Goal: Information Seeking & Learning: Learn about a topic

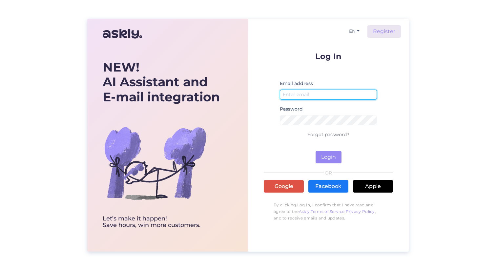
click at [307, 92] on input "email" at bounding box center [328, 95] width 97 height 10
type input "[EMAIL_ADDRESS][DOMAIN_NAME]"
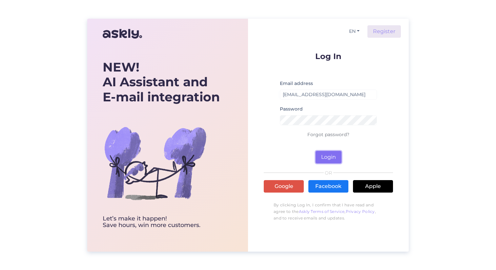
click at [330, 157] on button "Login" at bounding box center [329, 157] width 26 height 12
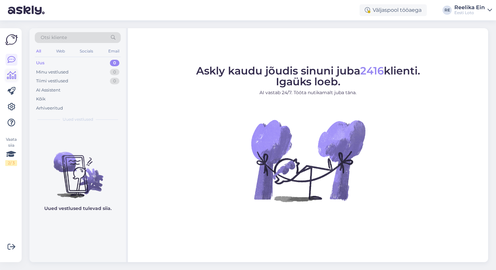
click at [12, 74] on icon at bounding box center [12, 76] width 10 height 8
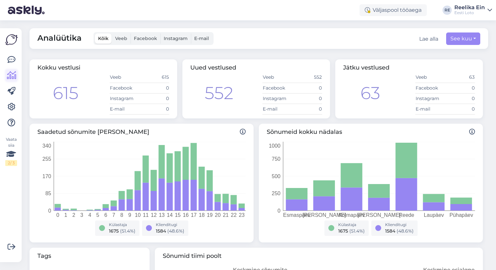
click at [11, 75] on icon at bounding box center [12, 76] width 10 height 8
click at [92, 139] on div "[PERSON_NAME] sõnumite arv tunnis 0 1 2 3 4 5 6 7 8 9 10 11 12 13 14 15 16 17 1…" at bounding box center [142, 183] width 224 height 119
click at [11, 38] on img at bounding box center [11, 39] width 12 height 12
click at [12, 57] on icon at bounding box center [12, 60] width 8 height 8
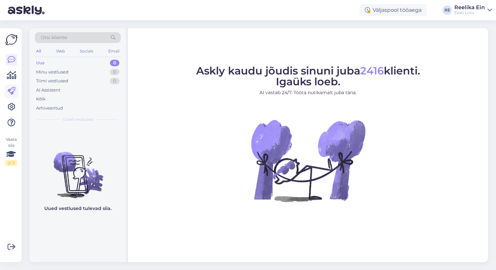
click at [10, 92] on icon at bounding box center [12, 91] width 8 height 8
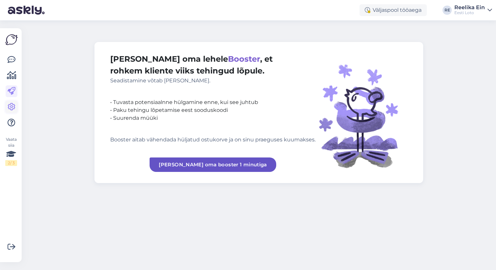
click at [10, 104] on icon at bounding box center [12, 107] width 8 height 8
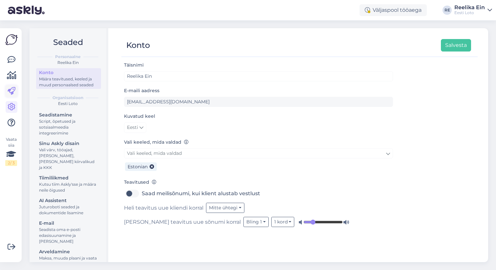
click at [11, 88] on icon at bounding box center [12, 91] width 8 height 8
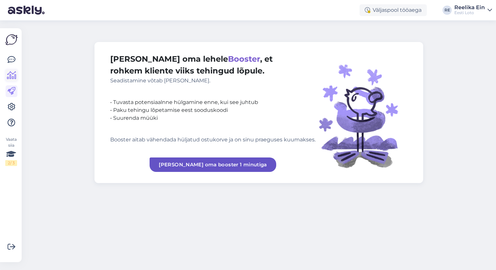
click at [12, 70] on link at bounding box center [12, 76] width 12 height 12
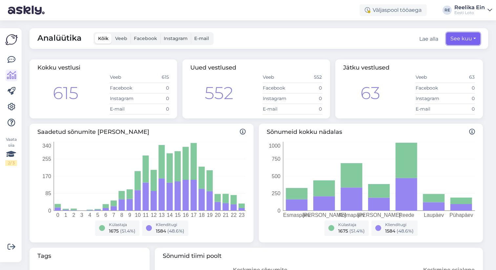
click at [475, 39] on button "See kuu" at bounding box center [463, 38] width 34 height 12
select select "7"
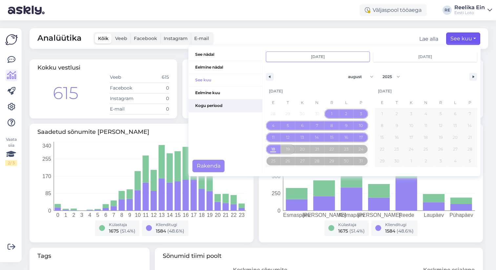
click at [213, 105] on span "Kogu periood" at bounding box center [226, 105] width 74 height 12
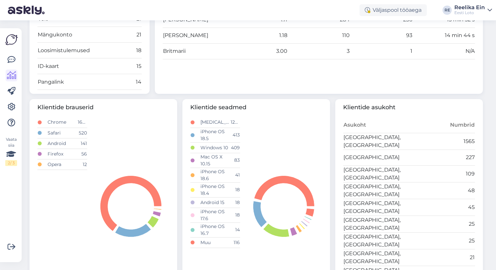
scroll to position [337, 0]
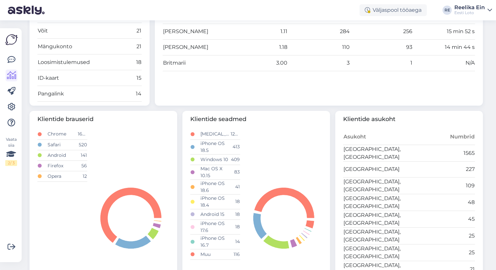
click at [81, 133] on td "1686" at bounding box center [82, 134] width 10 height 11
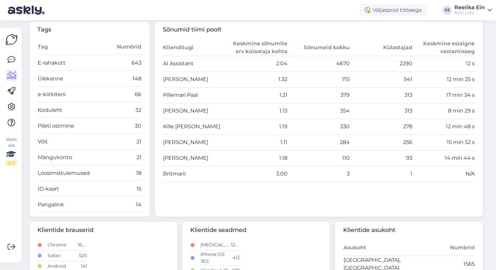
scroll to position [0, 0]
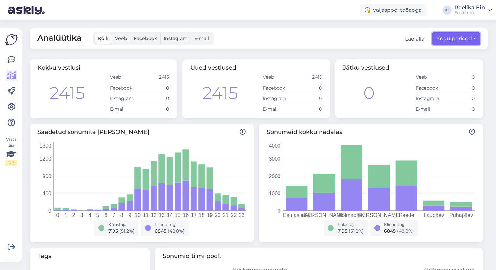
click at [477, 38] on button "Kogu periood" at bounding box center [456, 38] width 48 height 12
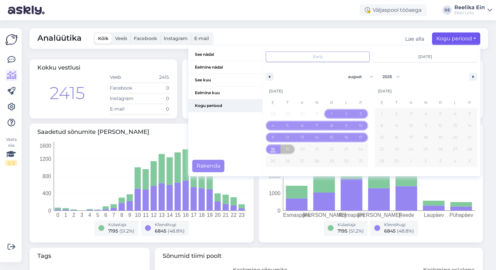
click at [213, 106] on span "Kogu periood" at bounding box center [225, 105] width 74 height 12
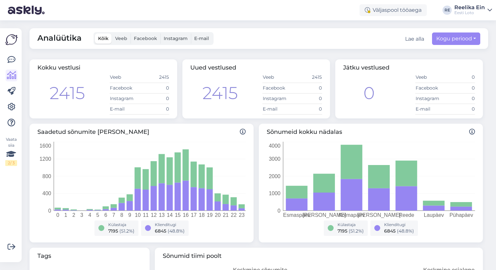
click at [199, 37] on span "E-mail" at bounding box center [201, 38] width 15 height 6
click at [191, 33] on input "E-mail" at bounding box center [191, 33] width 0 height 0
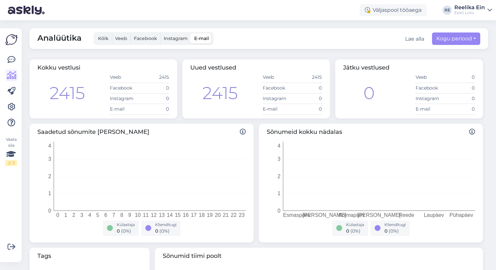
click at [103, 39] on span "Kõik" at bounding box center [103, 38] width 11 height 6
click at [95, 33] on input "Kõik" at bounding box center [95, 33] width 0 height 0
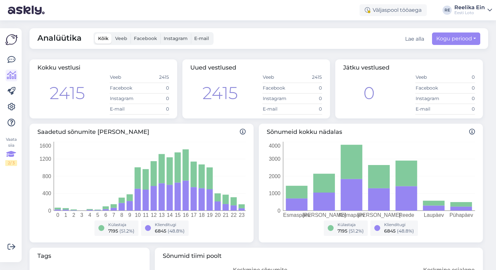
click at [12, 154] on icon at bounding box center [11, 154] width 10 height 12
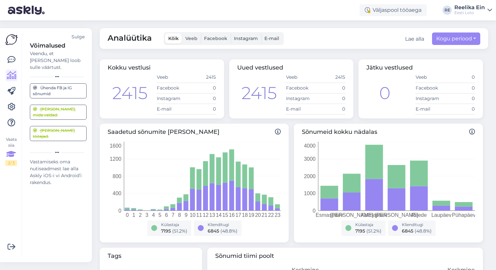
click at [11, 41] on img at bounding box center [11, 39] width 12 height 12
click at [11, 57] on icon at bounding box center [12, 60] width 8 height 8
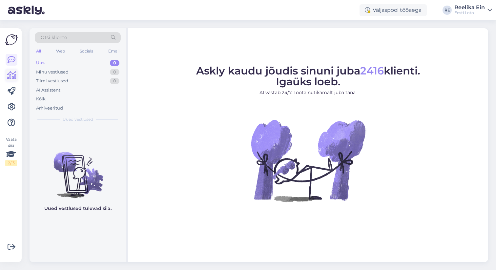
click at [10, 75] on icon at bounding box center [12, 76] width 10 height 8
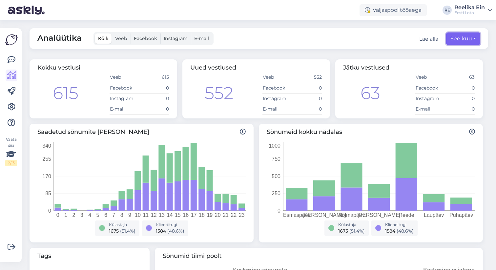
click at [476, 39] on button "See kuu" at bounding box center [463, 38] width 34 height 12
select select "7"
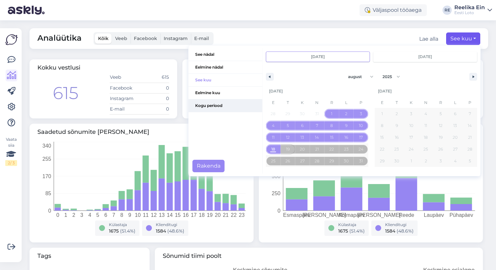
click at [208, 104] on span "Kogu periood" at bounding box center [226, 105] width 74 height 12
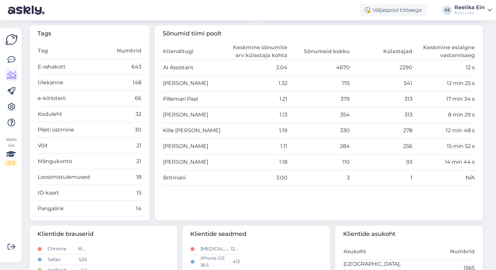
scroll to position [223, 0]
